Goal: Information Seeking & Learning: Learn about a topic

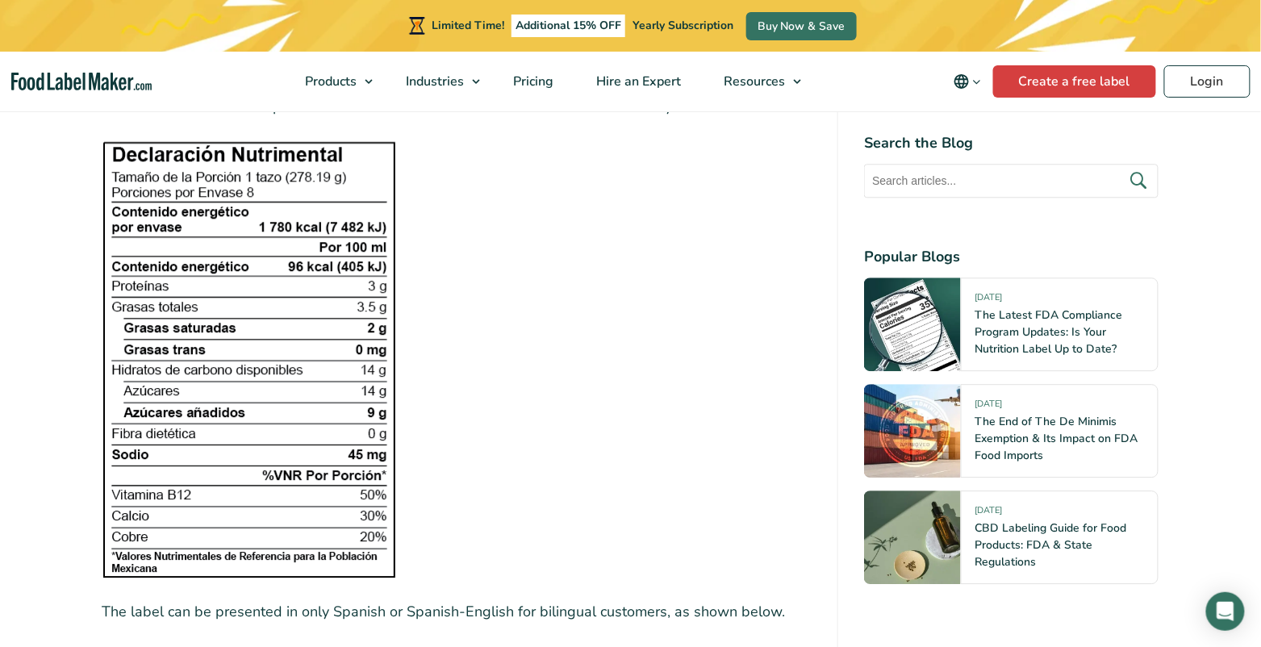
scroll to position [3217, 0]
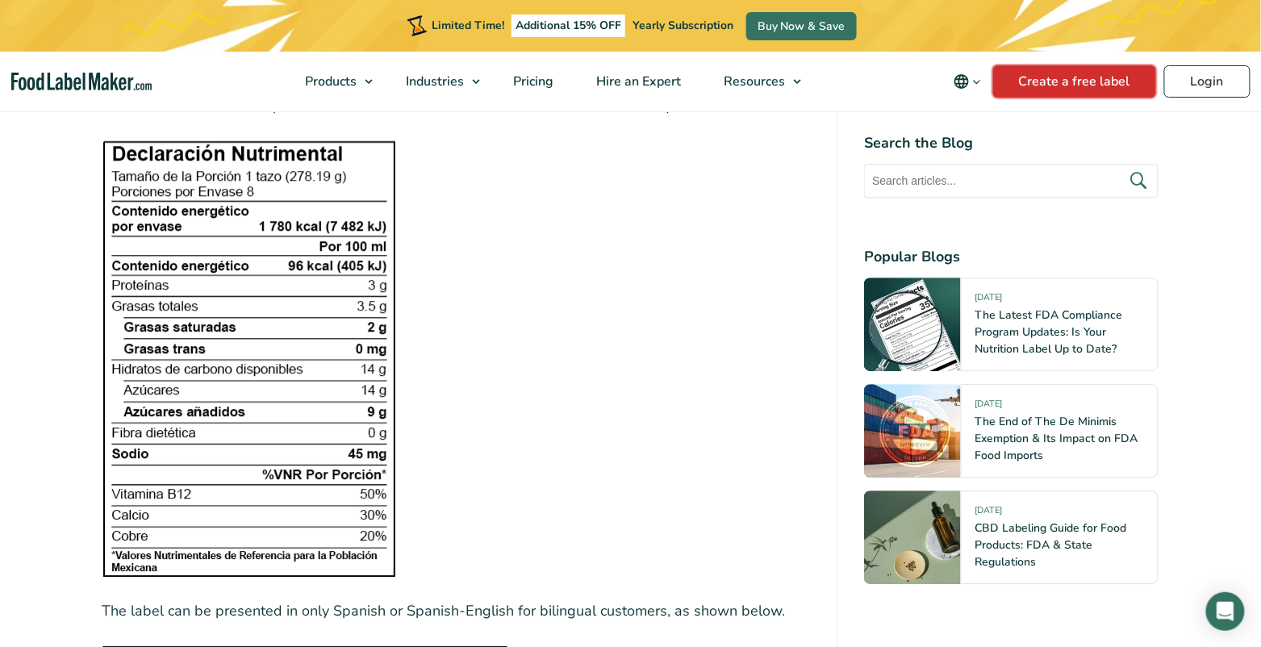
click at [1098, 73] on link "Create a free label" at bounding box center [1074, 81] width 163 height 32
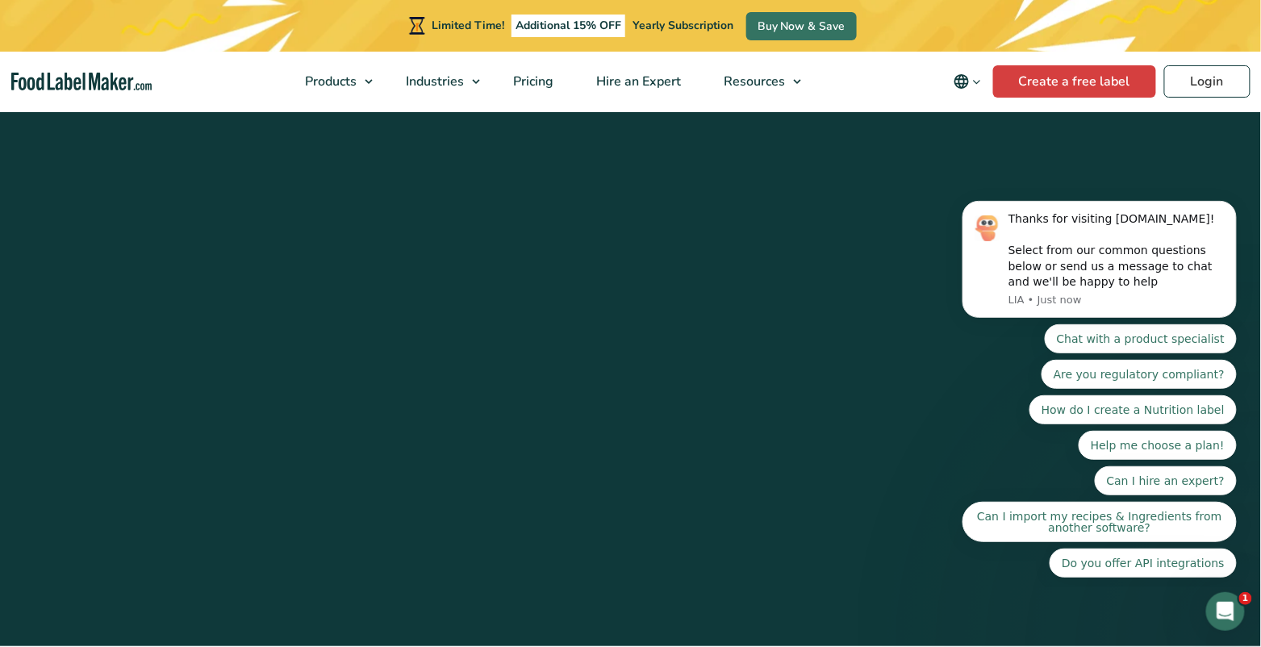
scroll to position [6536, 0]
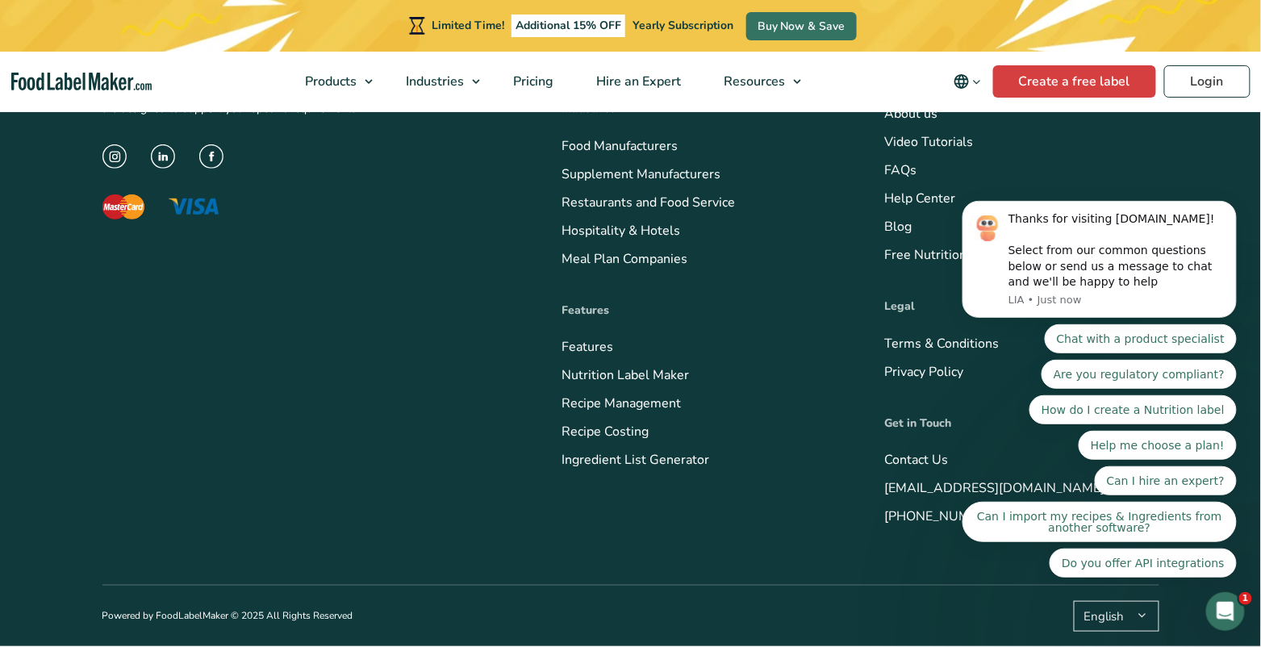
click at [653, 67] on link "Supplements Formulation & Labelling" at bounding box center [673, 58] width 222 height 18
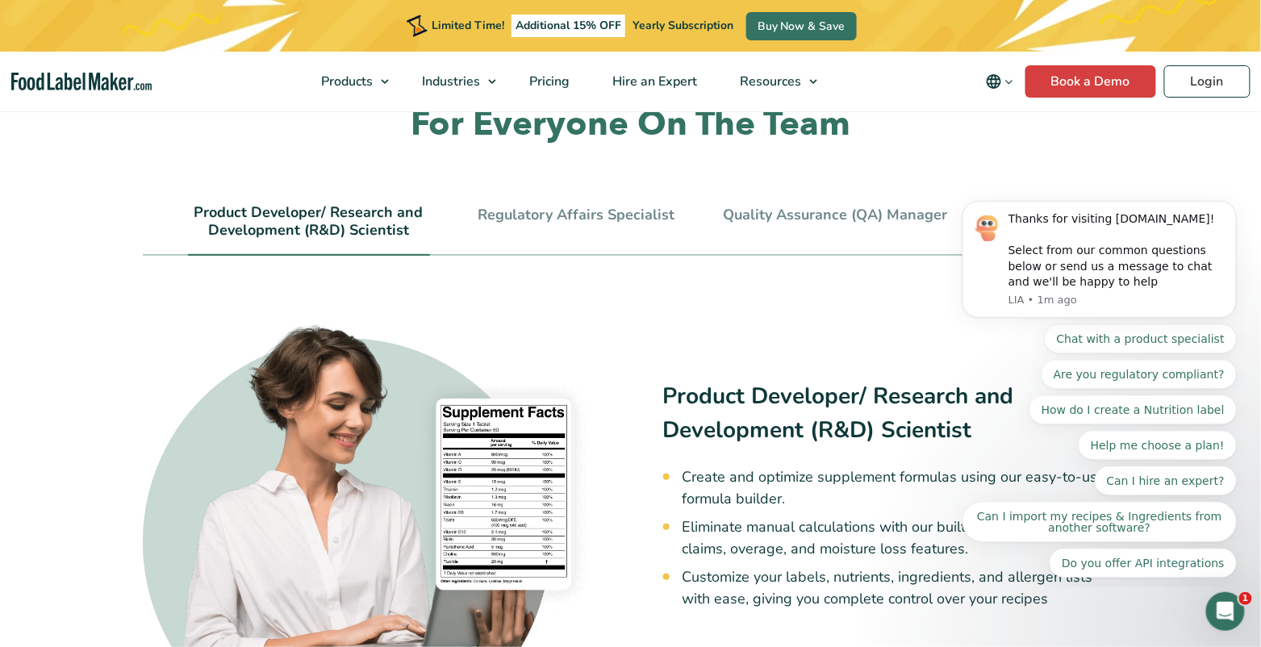
scroll to position [3444, 0]
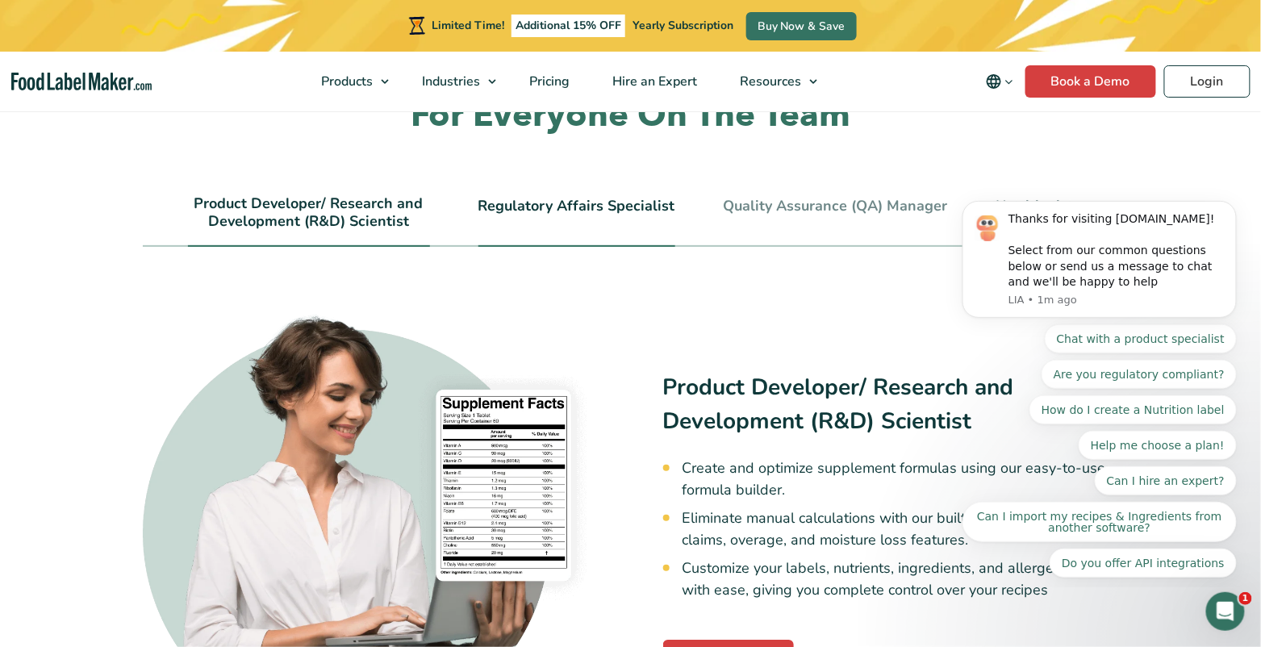
click at [608, 195] on li "Regulatory Affairs Specialist" at bounding box center [576, 221] width 197 height 52
click at [616, 198] on link "Regulatory Affairs Specialist" at bounding box center [576, 207] width 197 height 18
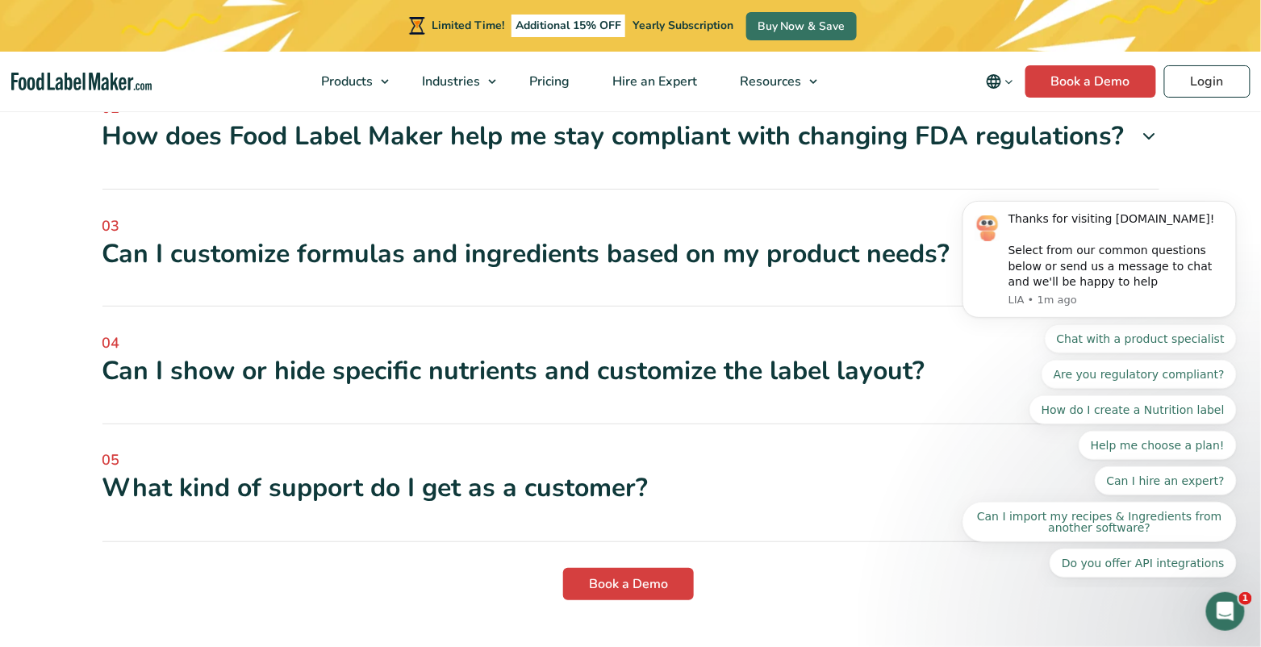
scroll to position [4507, 0]
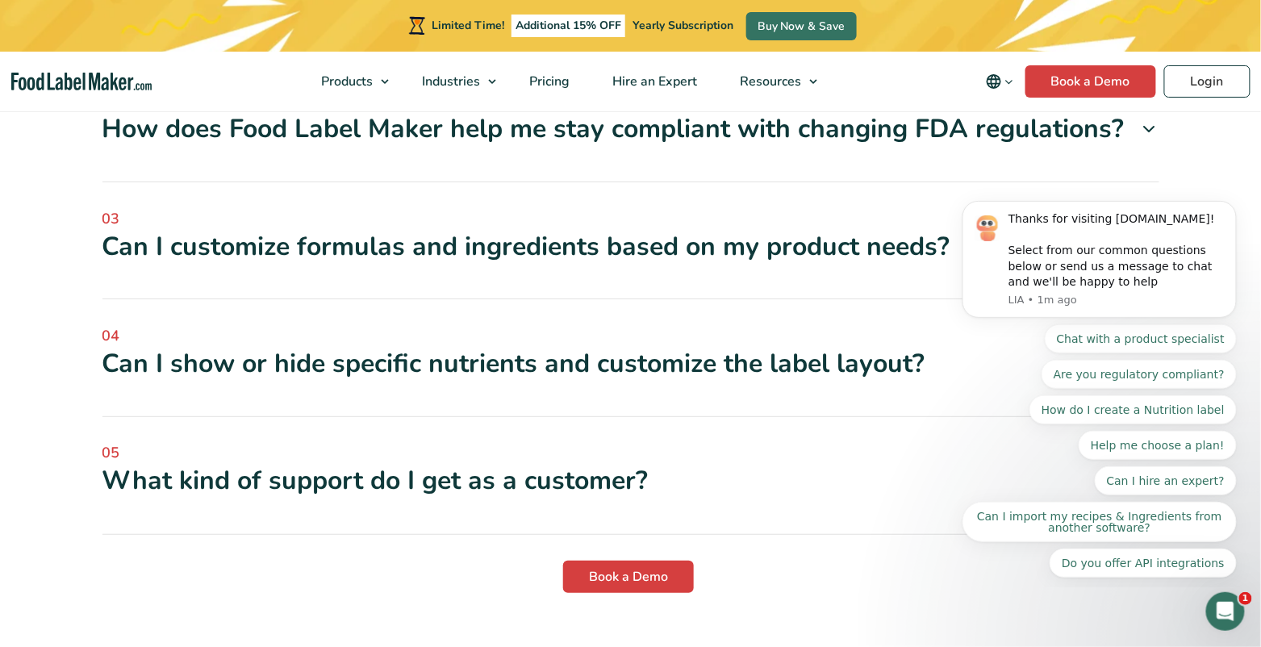
click at [651, 347] on div "Can I show or hide specific nutrients and customize the label layout?" at bounding box center [630, 364] width 1056 height 34
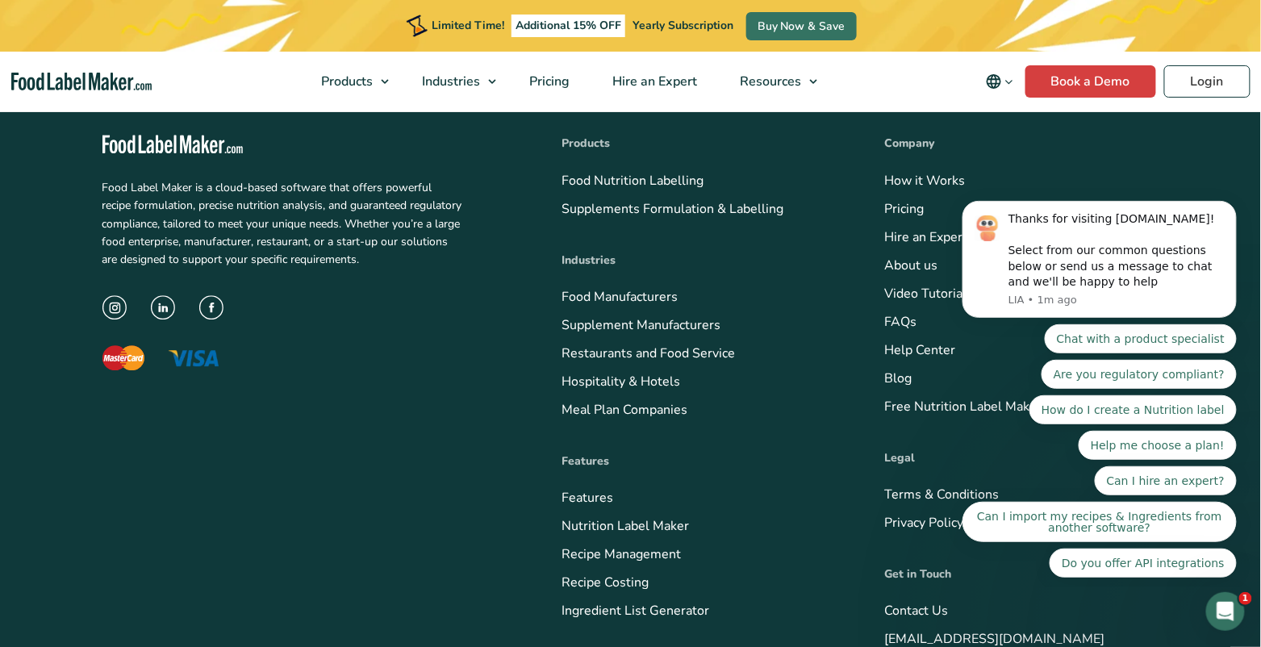
scroll to position [5225, 0]
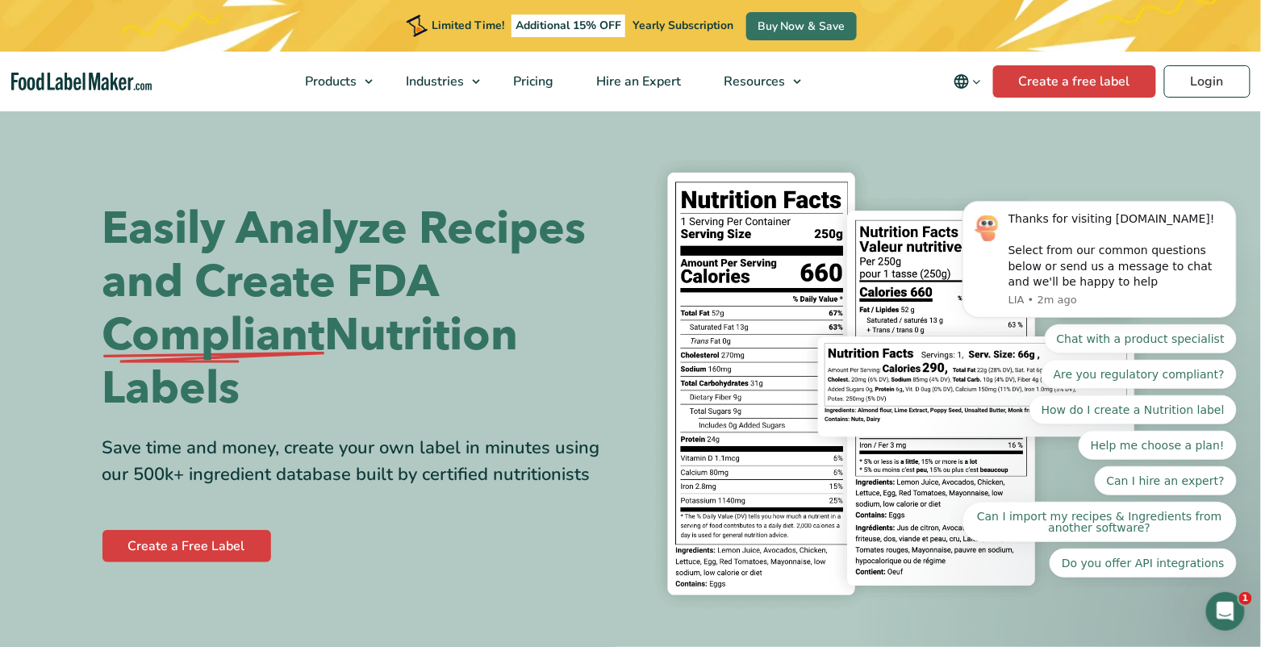
click at [977, 85] on icon "Change language" at bounding box center [977, 82] width 12 height 12
click at [959, 83] on icon "Change language" at bounding box center [961, 81] width 15 height 15
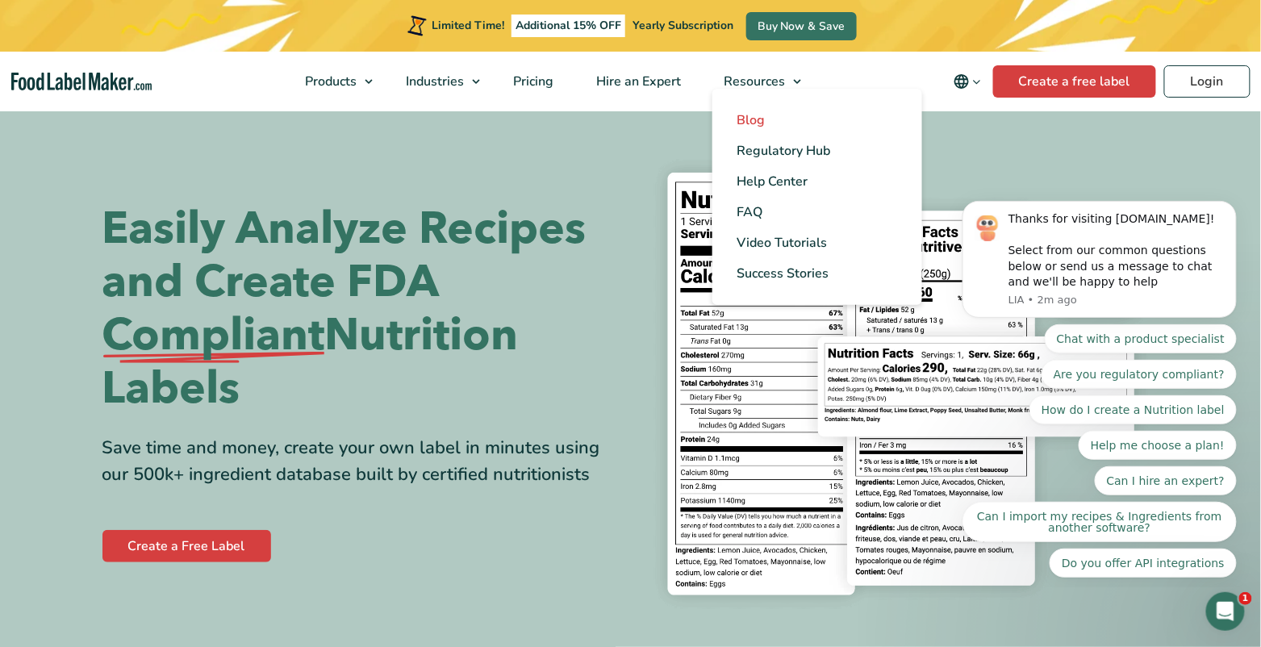
click at [773, 118] on link "Blog" at bounding box center [817, 120] width 210 height 31
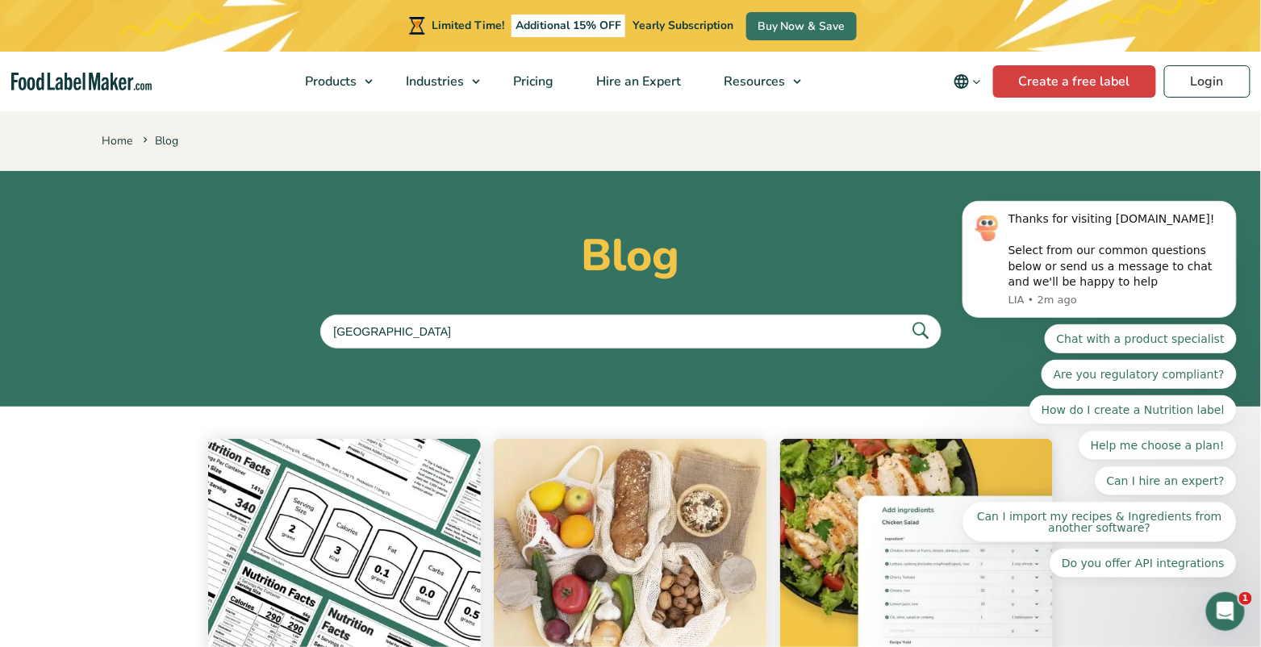
type input "australia"
click at [903, 318] on button "submit" at bounding box center [920, 331] width 34 height 27
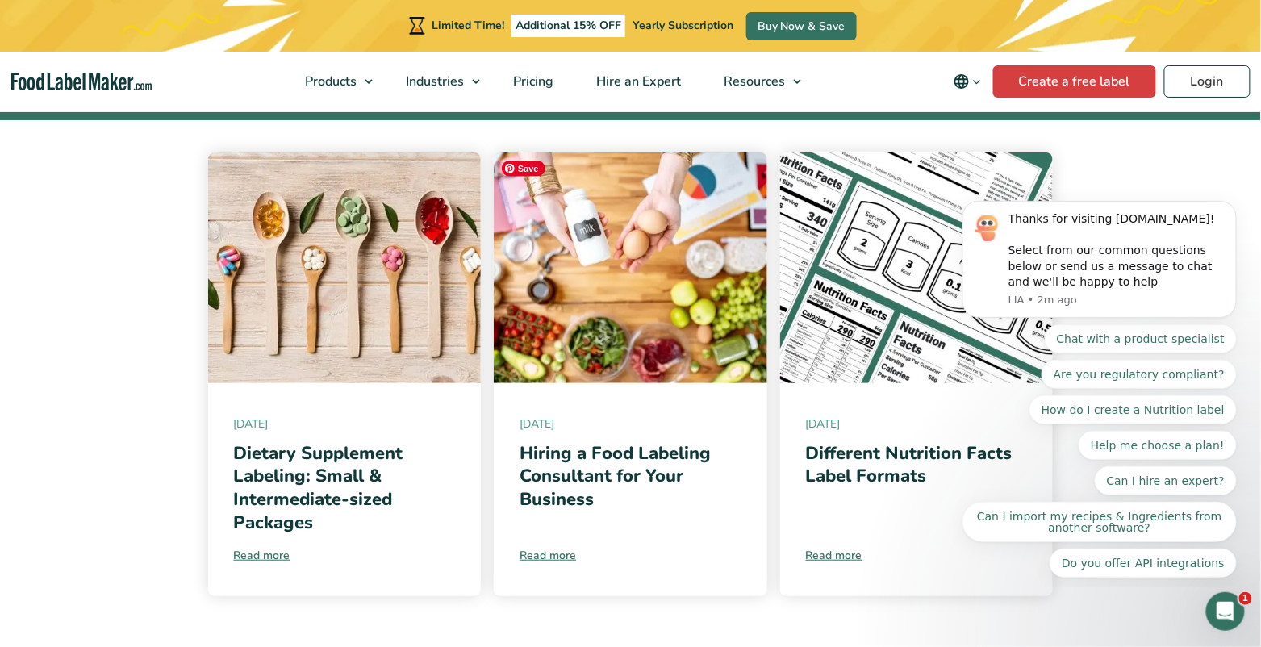
scroll to position [288, 0]
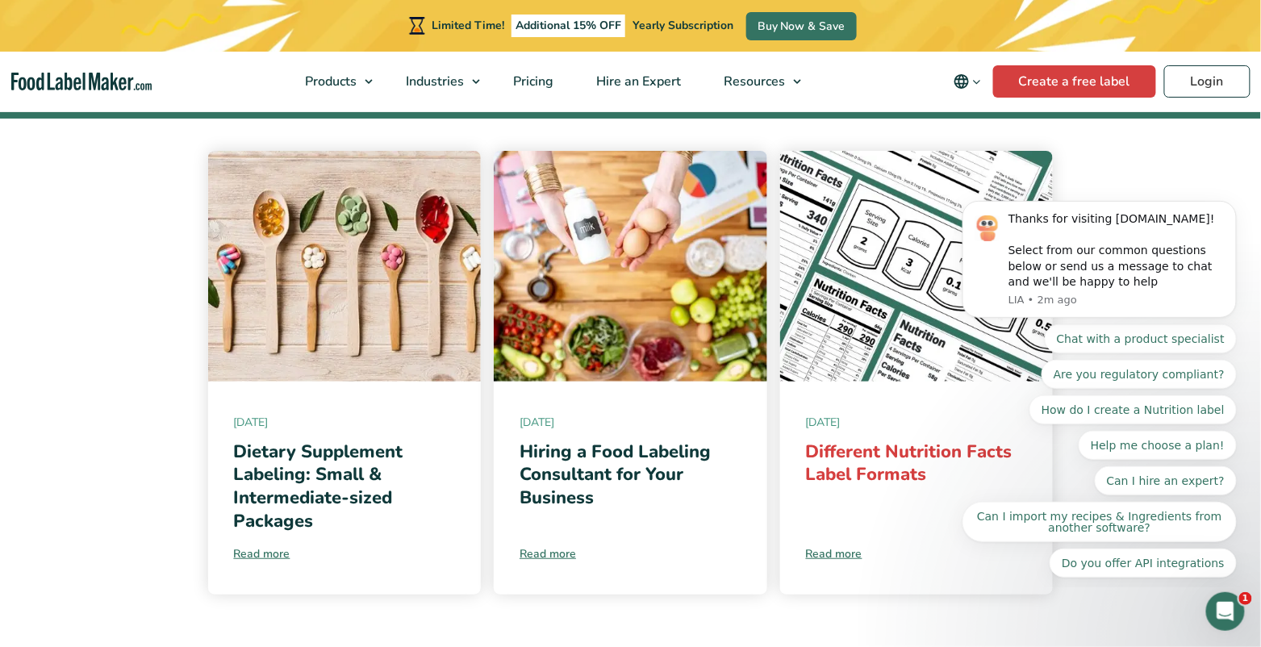
click at [912, 473] on link "Different Nutrition Facts Label Formats" at bounding box center [909, 464] width 206 height 48
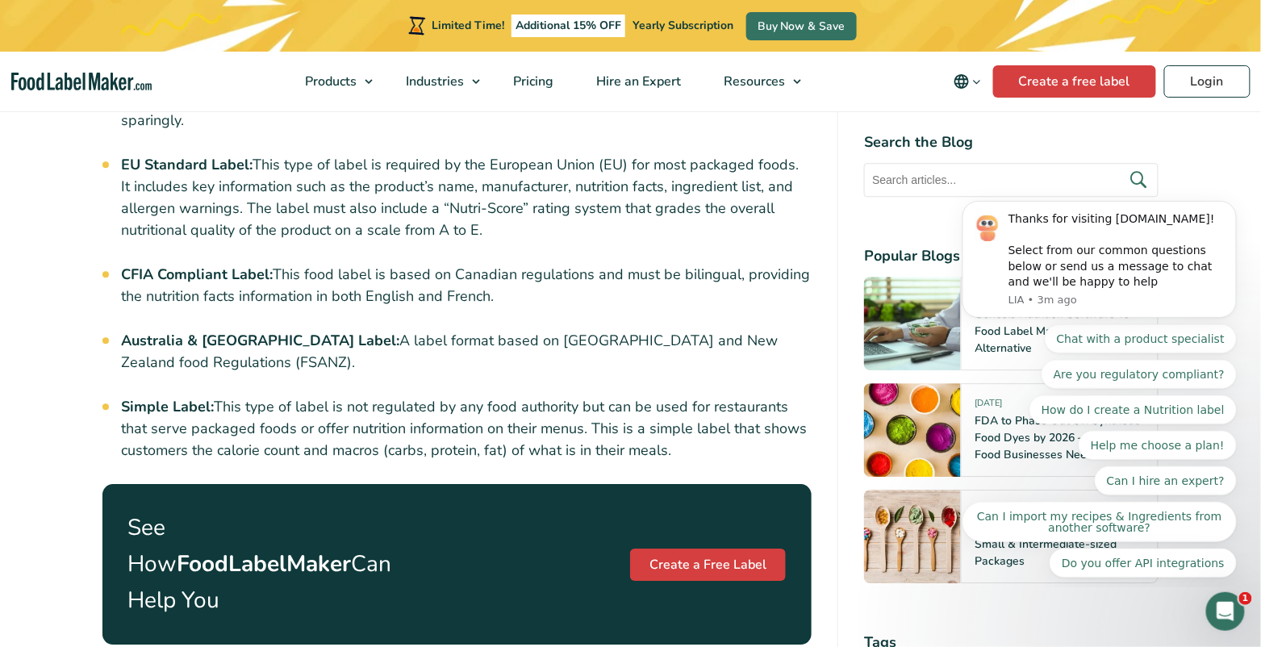
scroll to position [1321, 0]
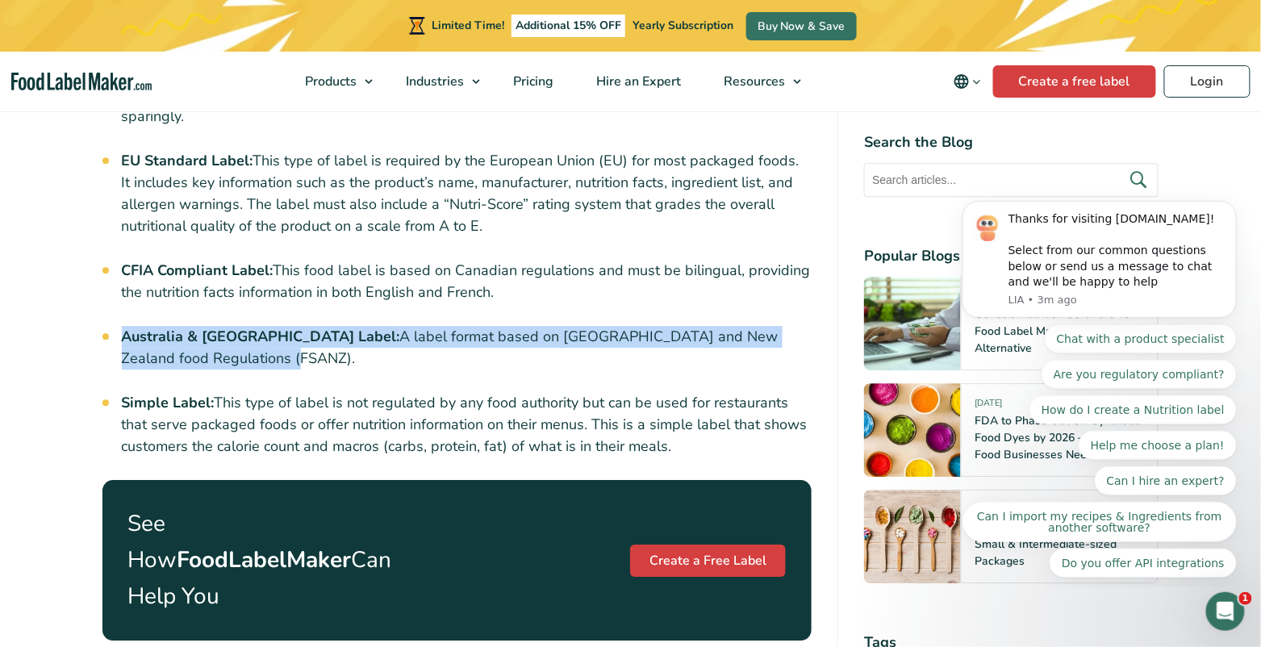
drag, startPoint x: 277, startPoint y: 365, endPoint x: 129, endPoint y: 321, distance: 153.9
click at [129, 321] on div "When it comes to food labeling, there are a few things that F&B businesses need…" at bounding box center [457, 186] width 710 height 1552
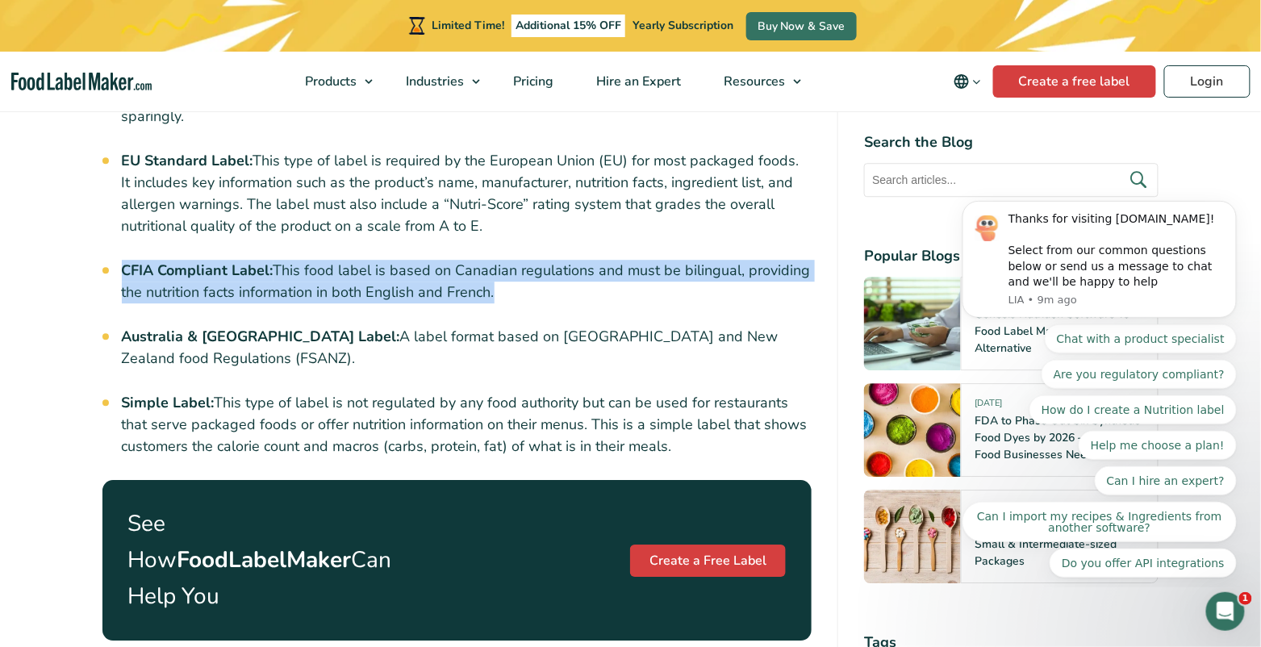
drag, startPoint x: 509, startPoint y: 290, endPoint x: 121, endPoint y: 271, distance: 388.4
click at [122, 271] on li "CFIA Compliant Label: This food label is based on Canadian regulations and must…" at bounding box center [467, 282] width 690 height 44
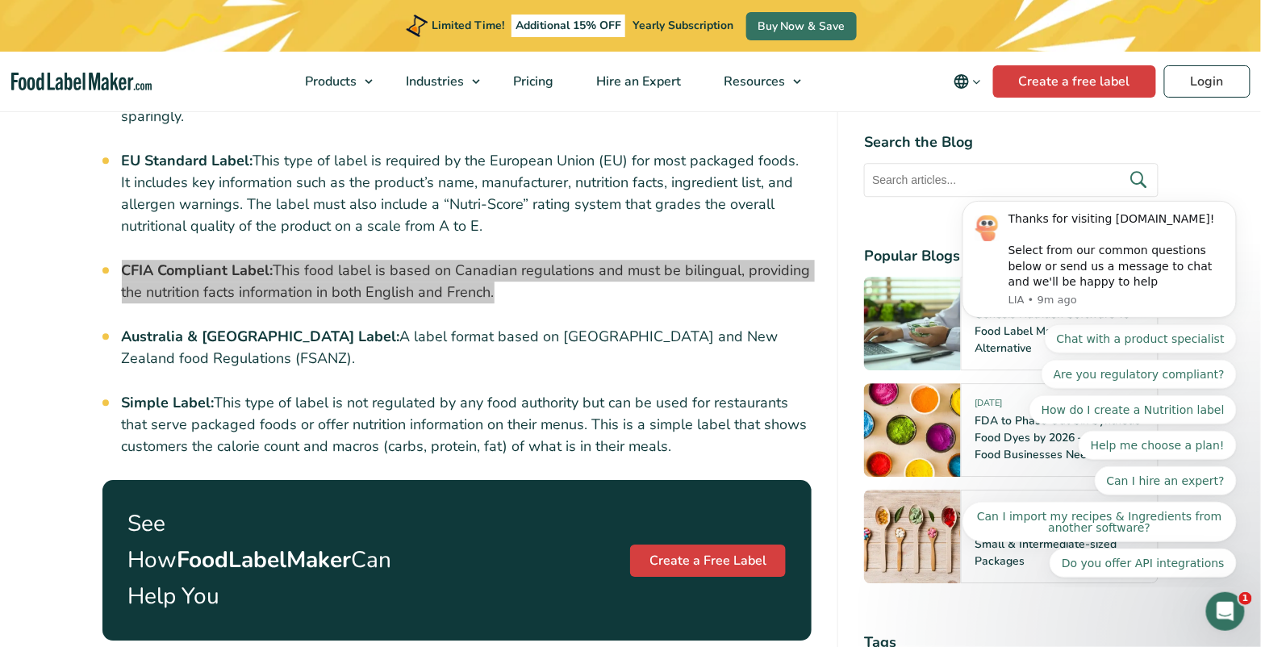
drag, startPoint x: 492, startPoint y: 227, endPoint x: 121, endPoint y: 159, distance: 377.1
click at [121, 159] on div "When it comes to food labeling, there are a few things that F&B businesses need…" at bounding box center [457, 186] width 710 height 1552
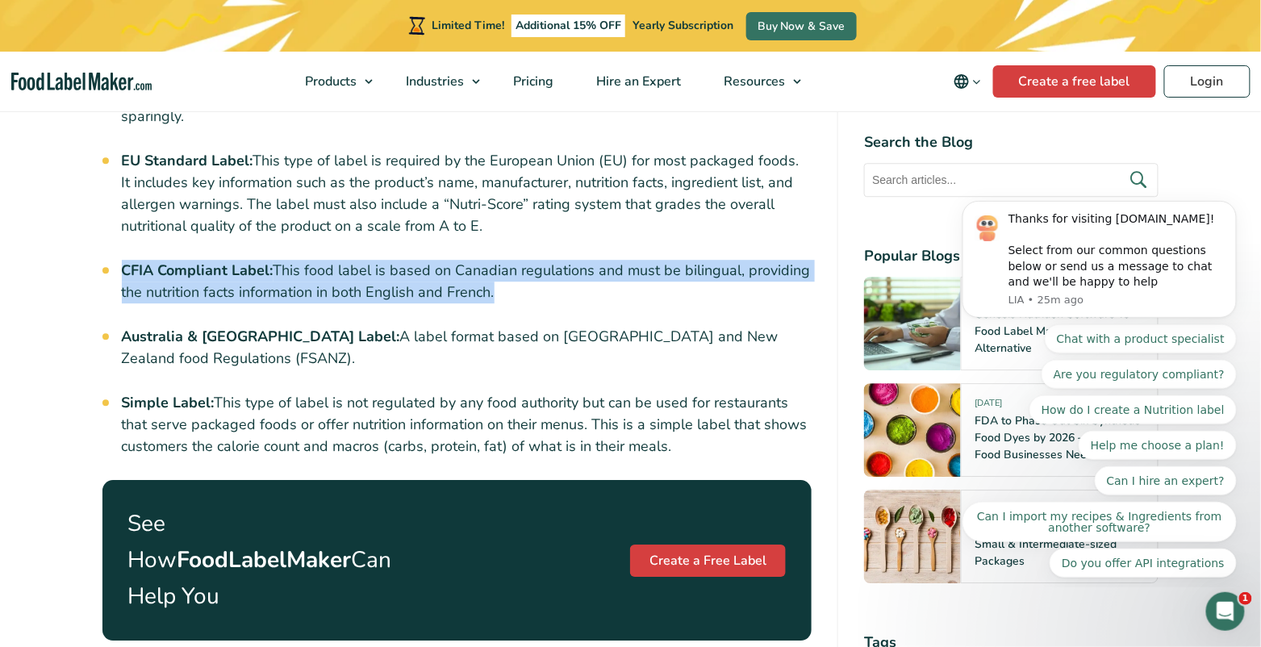
drag, startPoint x: 522, startPoint y: 290, endPoint x: 119, endPoint y: 248, distance: 405.3
click at [119, 248] on div "When it comes to food labeling, there are a few things that F&B businesses need…" at bounding box center [457, 186] width 710 height 1552
drag, startPoint x: 504, startPoint y: 227, endPoint x: 123, endPoint y: 148, distance: 389.6
click at [123, 148] on div "When it comes to food labeling, there are a few things that F&B businesses need…" at bounding box center [457, 186] width 710 height 1552
copy li "EU Standard Label: This type of label is required by the European Union (EU) fo…"
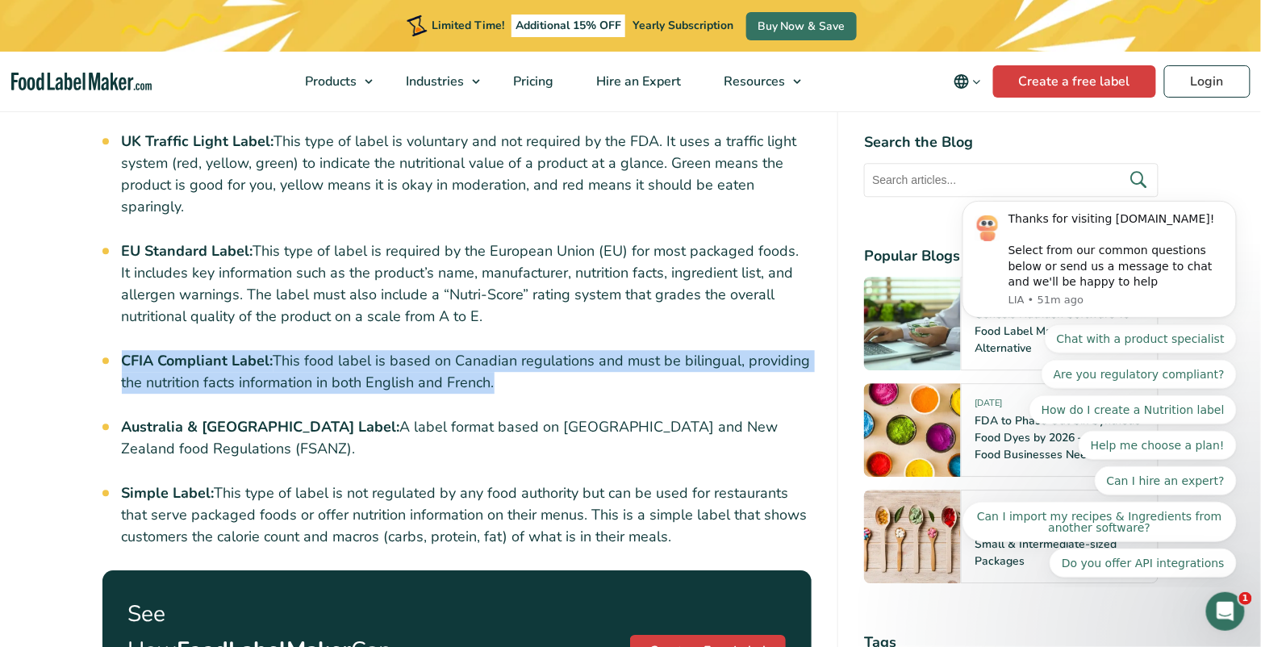
scroll to position [1227, 0]
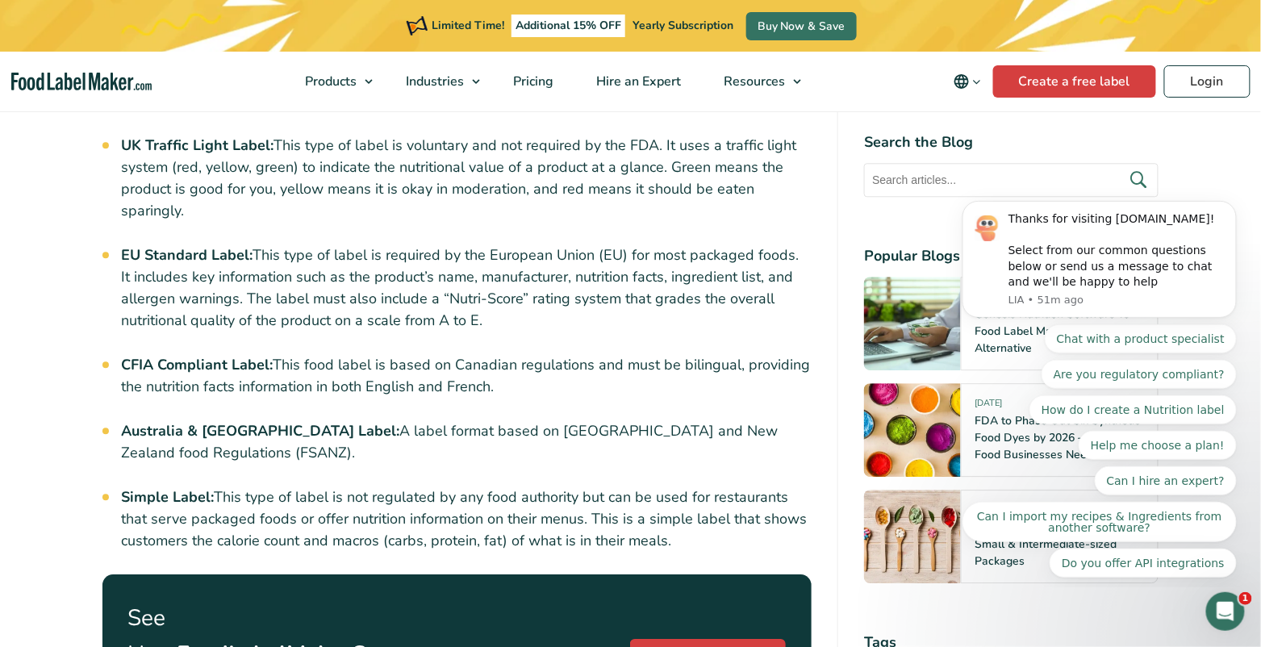
click at [379, 354] on li "CFIA Compliant Label: This food label is based on Canadian regulations and must…" at bounding box center [467, 376] width 690 height 44
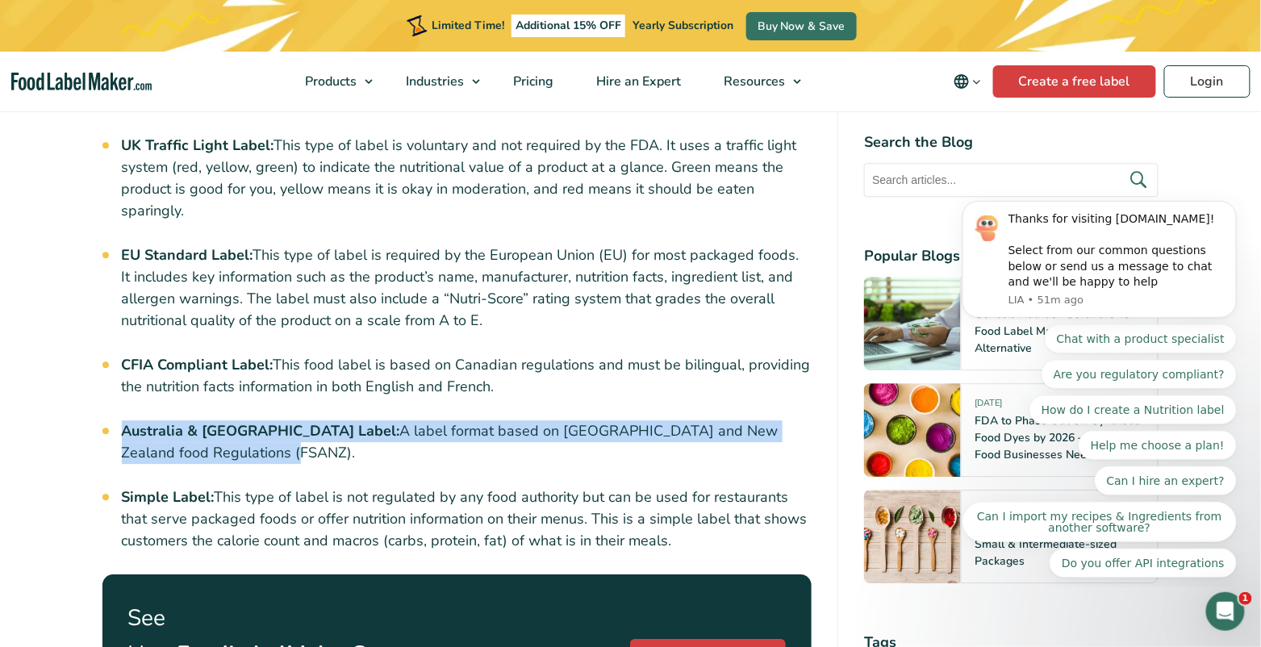
drag, startPoint x: 206, startPoint y: 444, endPoint x: 122, endPoint y: 428, distance: 85.4
click at [122, 428] on li "Australia & New Zealand Label: A label format based on Australia and New Zealan…" at bounding box center [467, 442] width 690 height 44
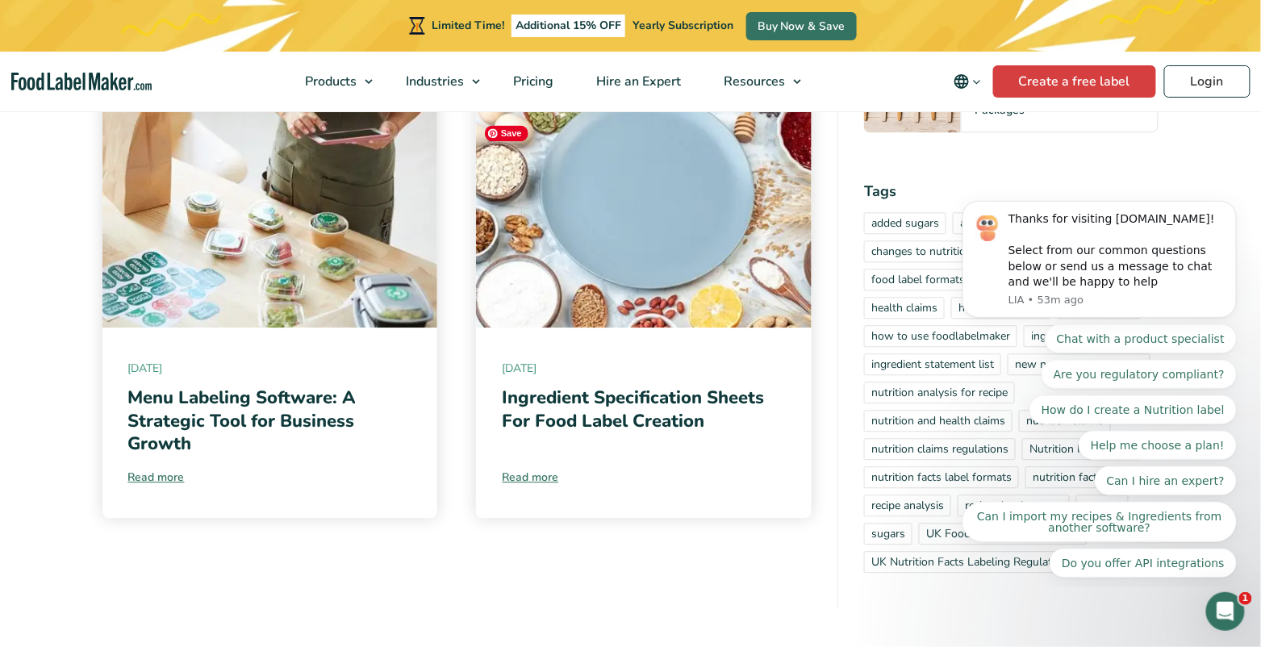
scroll to position [3342, 0]
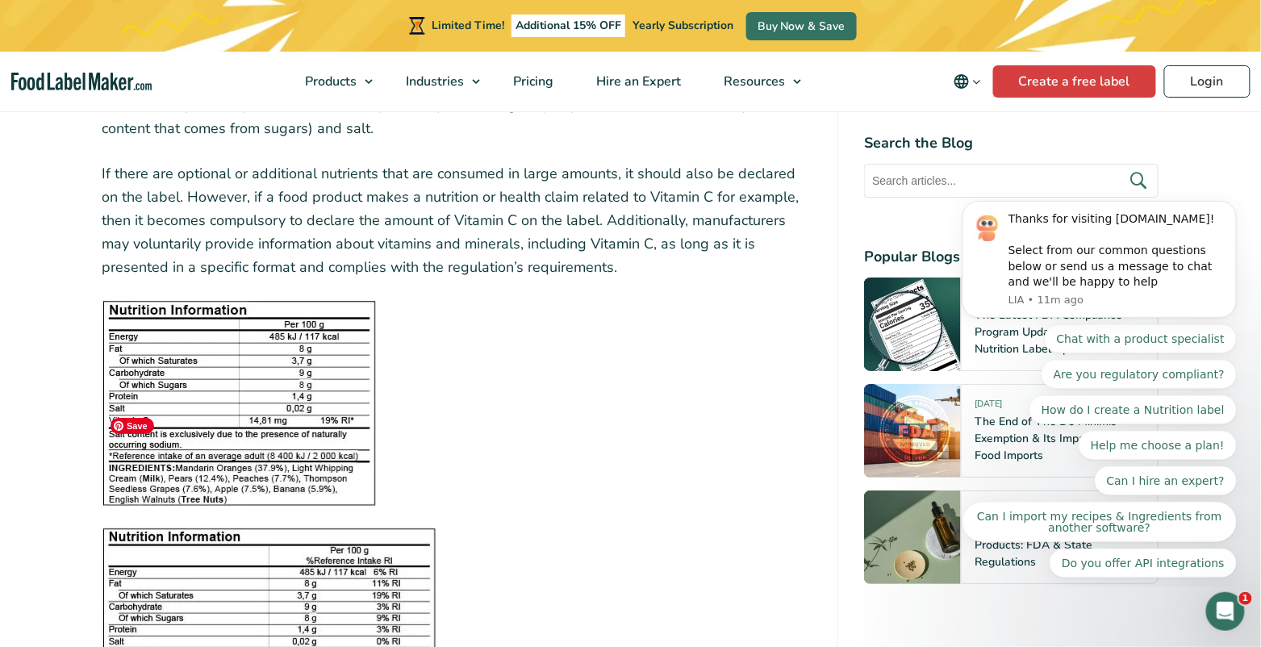
scroll to position [1762, 0]
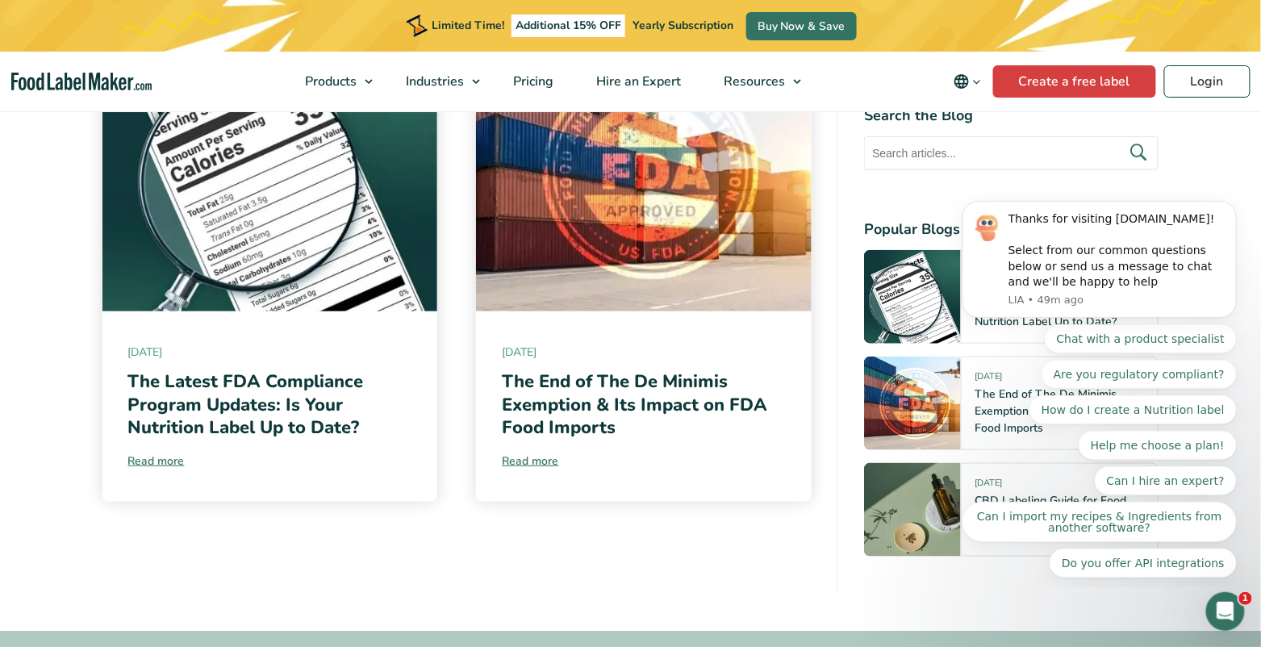
scroll to position [6228, 0]
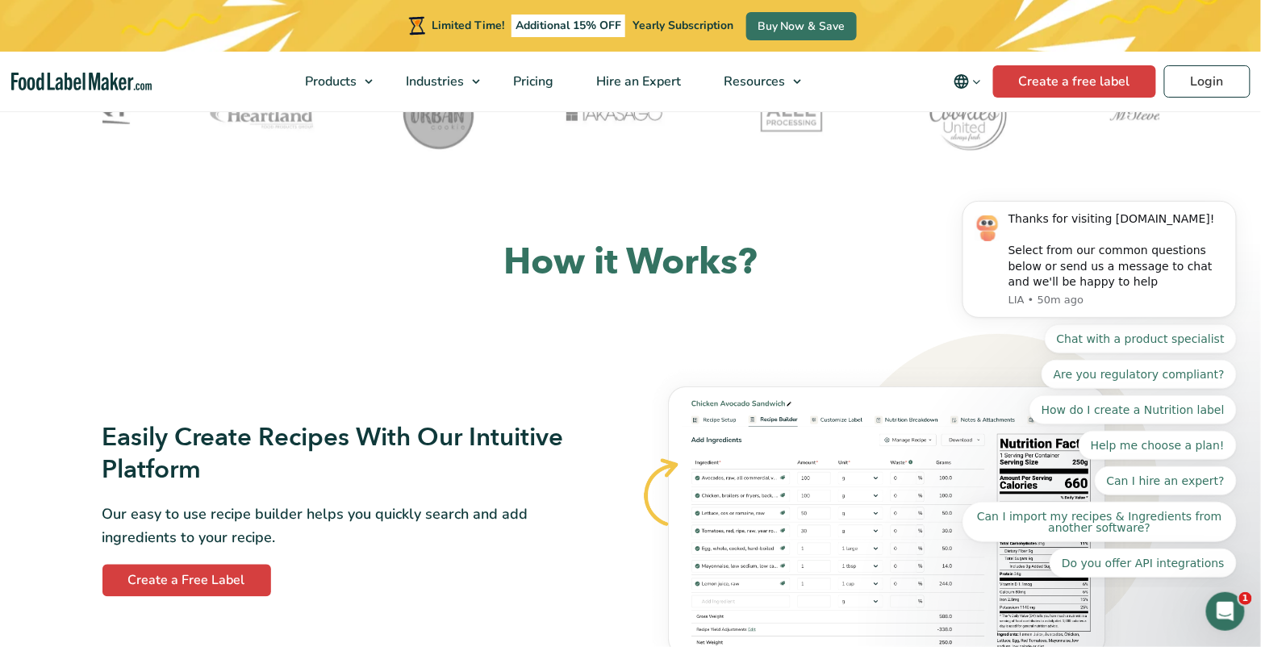
scroll to position [701, 0]
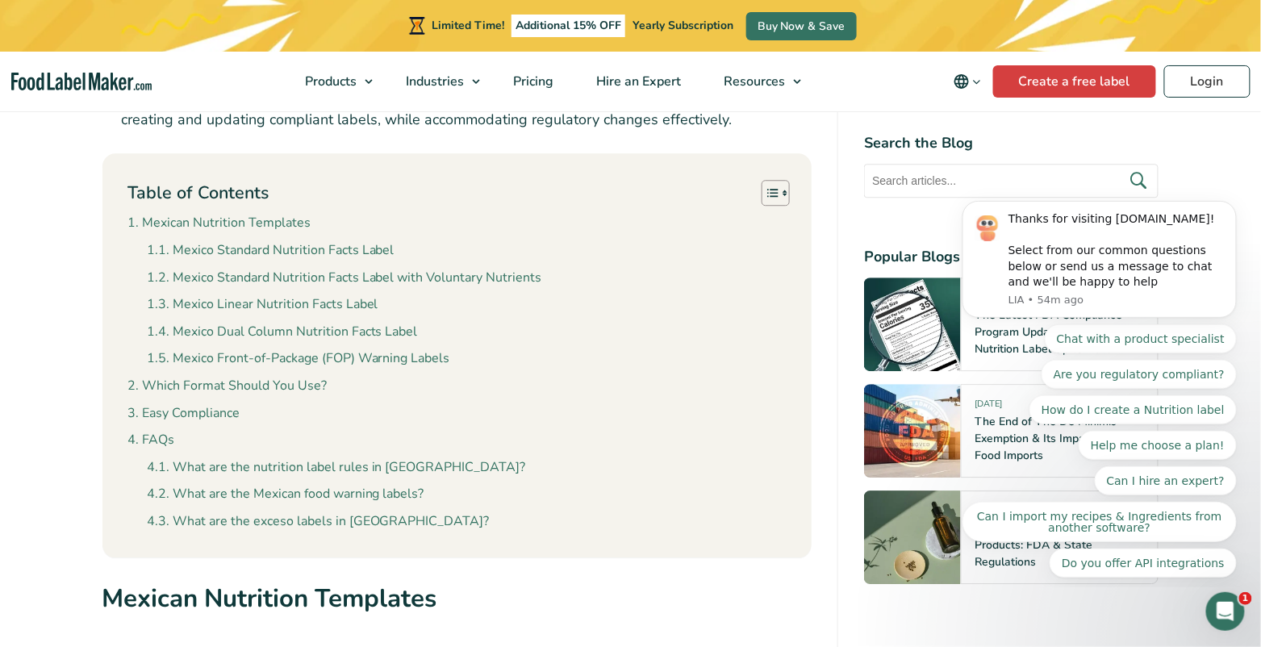
scroll to position [1302, 0]
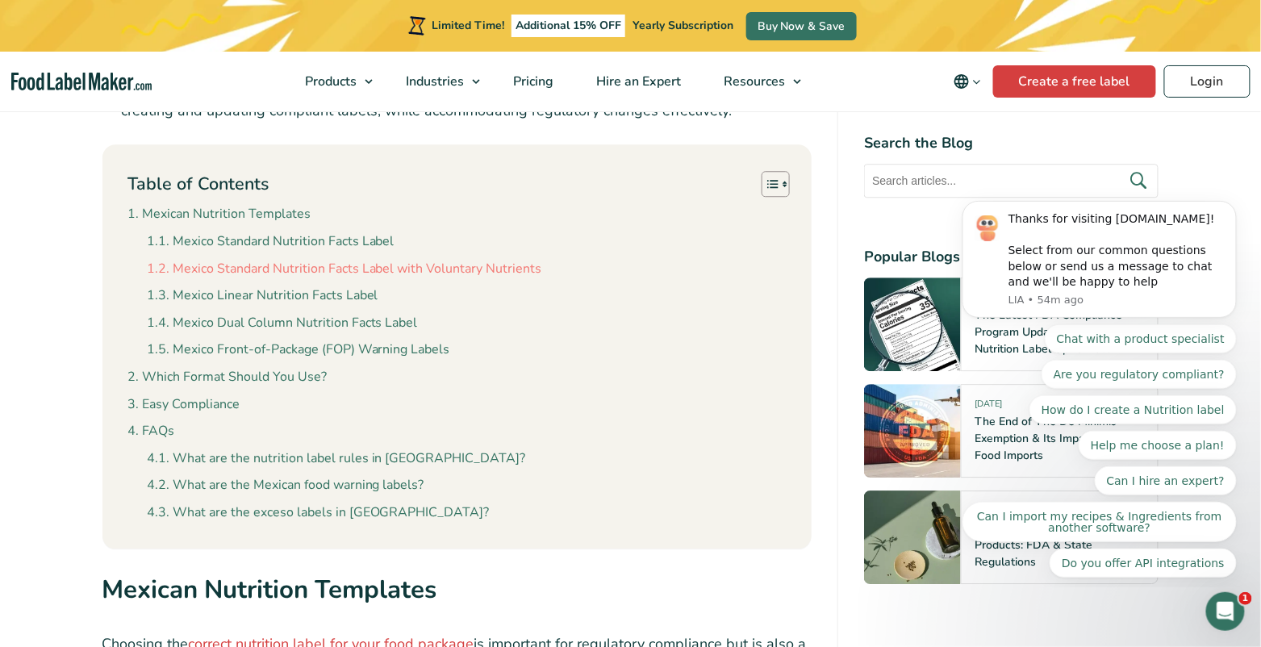
click at [359, 272] on link "Mexico Standard Nutrition Facts Label with Voluntary Nutrients" at bounding box center [345, 269] width 394 height 21
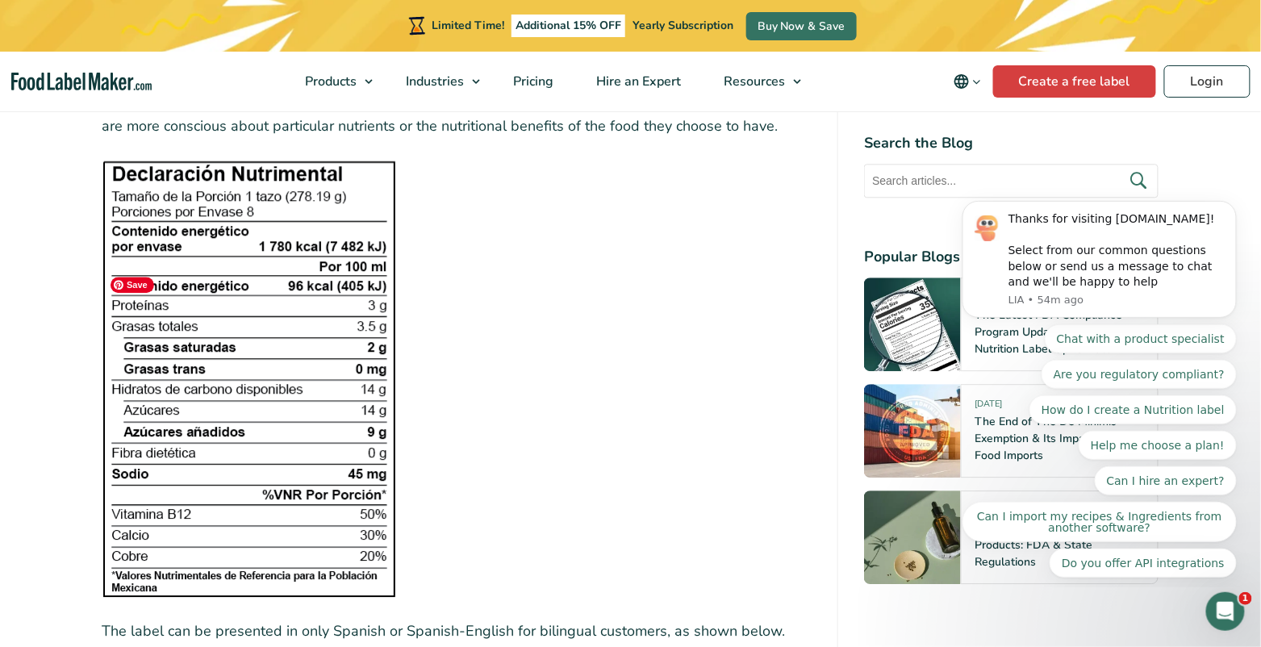
scroll to position [3198, 0]
